Goal: Information Seeking & Learning: Learn about a topic

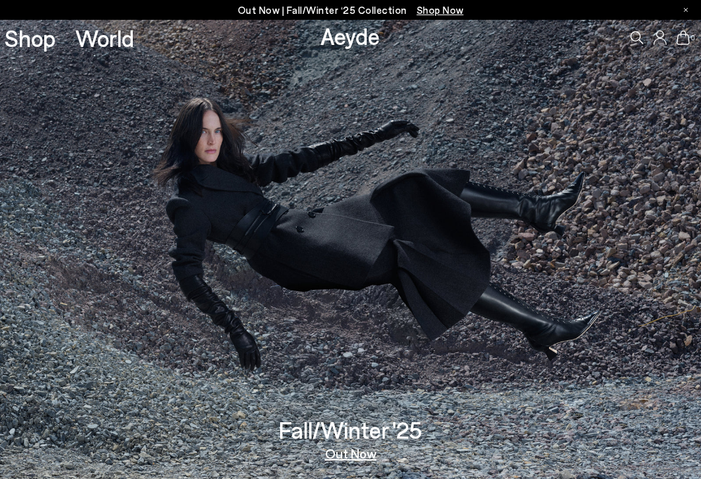
click at [636, 44] on div "0" at bounding box center [584, 38] width 234 height 36
click at [638, 36] on icon at bounding box center [637, 37] width 13 height 13
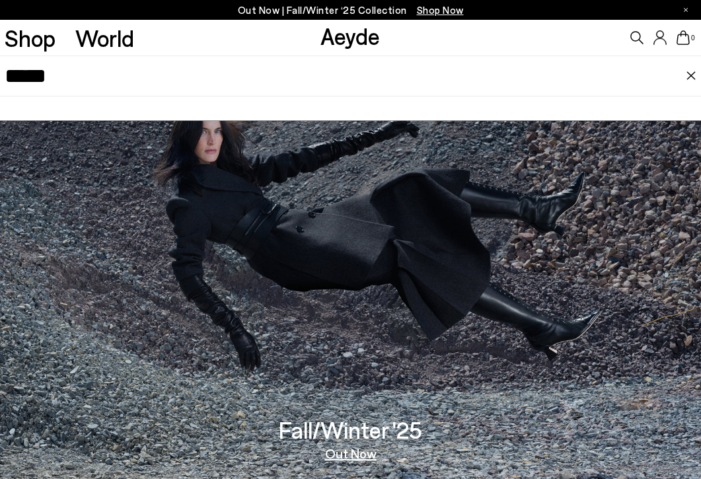
type input "*****"
click at [638, 40] on icon at bounding box center [637, 37] width 13 height 13
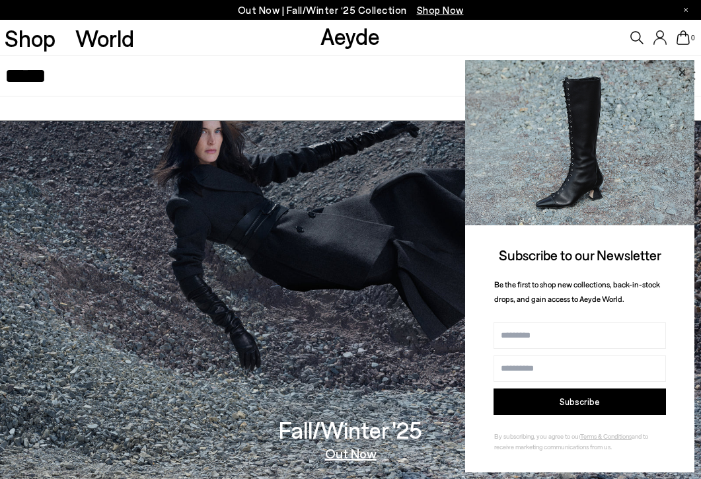
click at [684, 69] on icon at bounding box center [682, 72] width 17 height 17
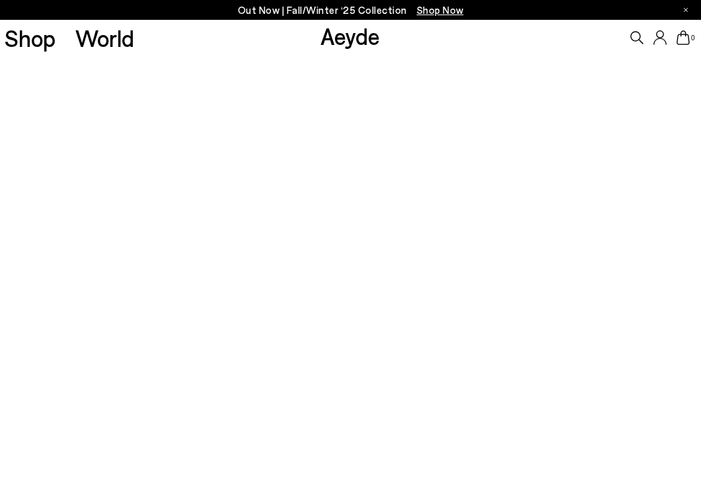
scroll to position [102, 0]
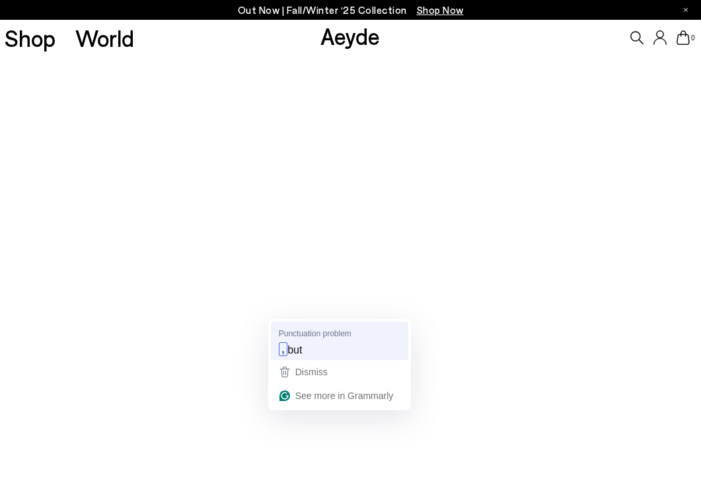
click at [302, 345] on span "but" at bounding box center [295, 349] width 15 height 15
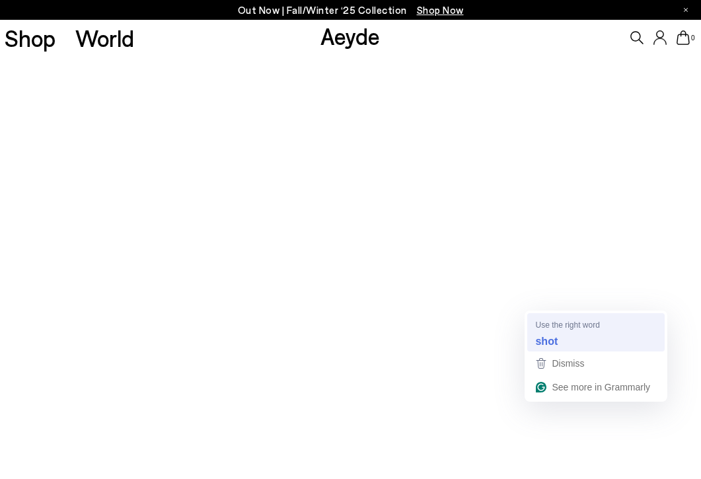
click at [551, 334] on strong "shot" at bounding box center [546, 341] width 22 height 15
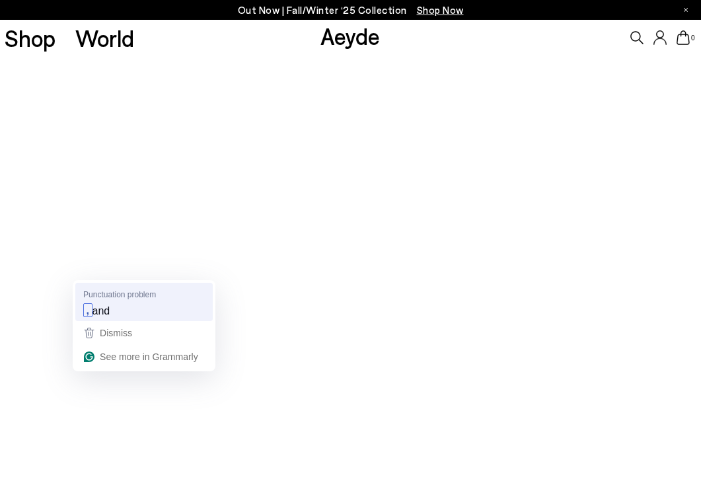
click at [102, 300] on div ", and" at bounding box center [144, 310] width 127 height 21
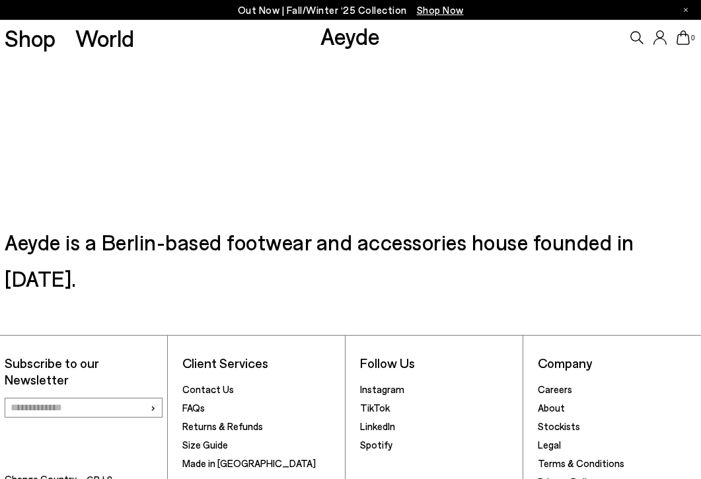
scroll to position [344, 0]
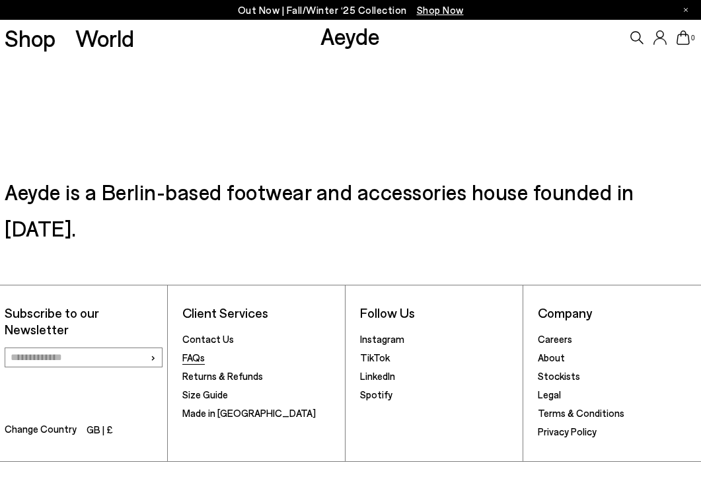
click at [197, 352] on link "FAQs" at bounding box center [193, 358] width 22 height 12
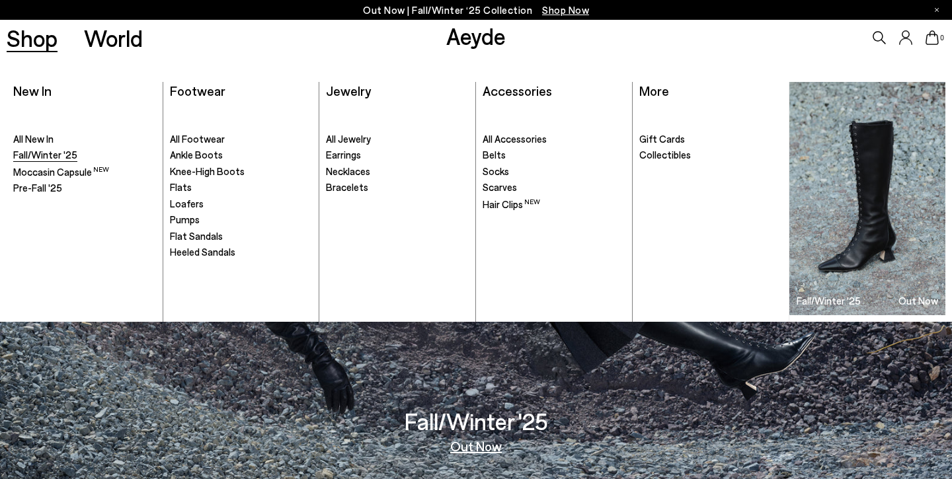
click at [47, 153] on span "Fall/Winter '25" at bounding box center [45, 155] width 64 height 12
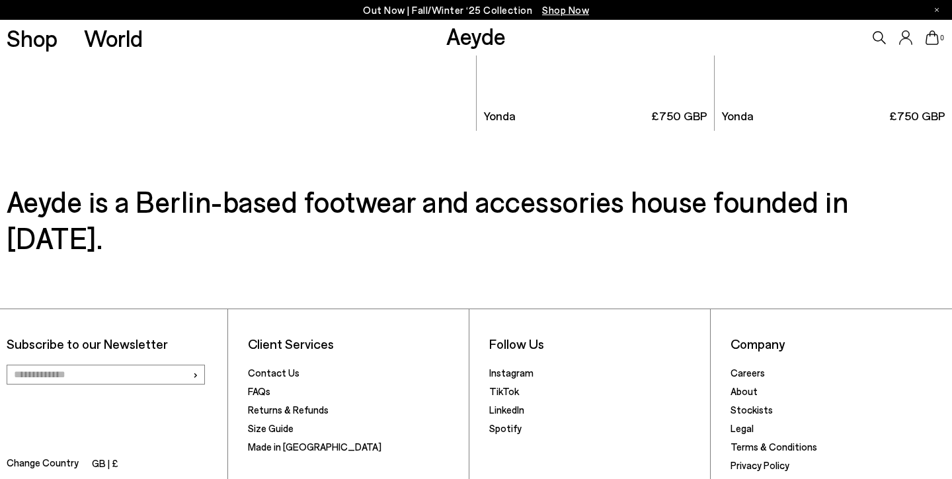
scroll to position [6758, 0]
